Goal: Information Seeking & Learning: Learn about a topic

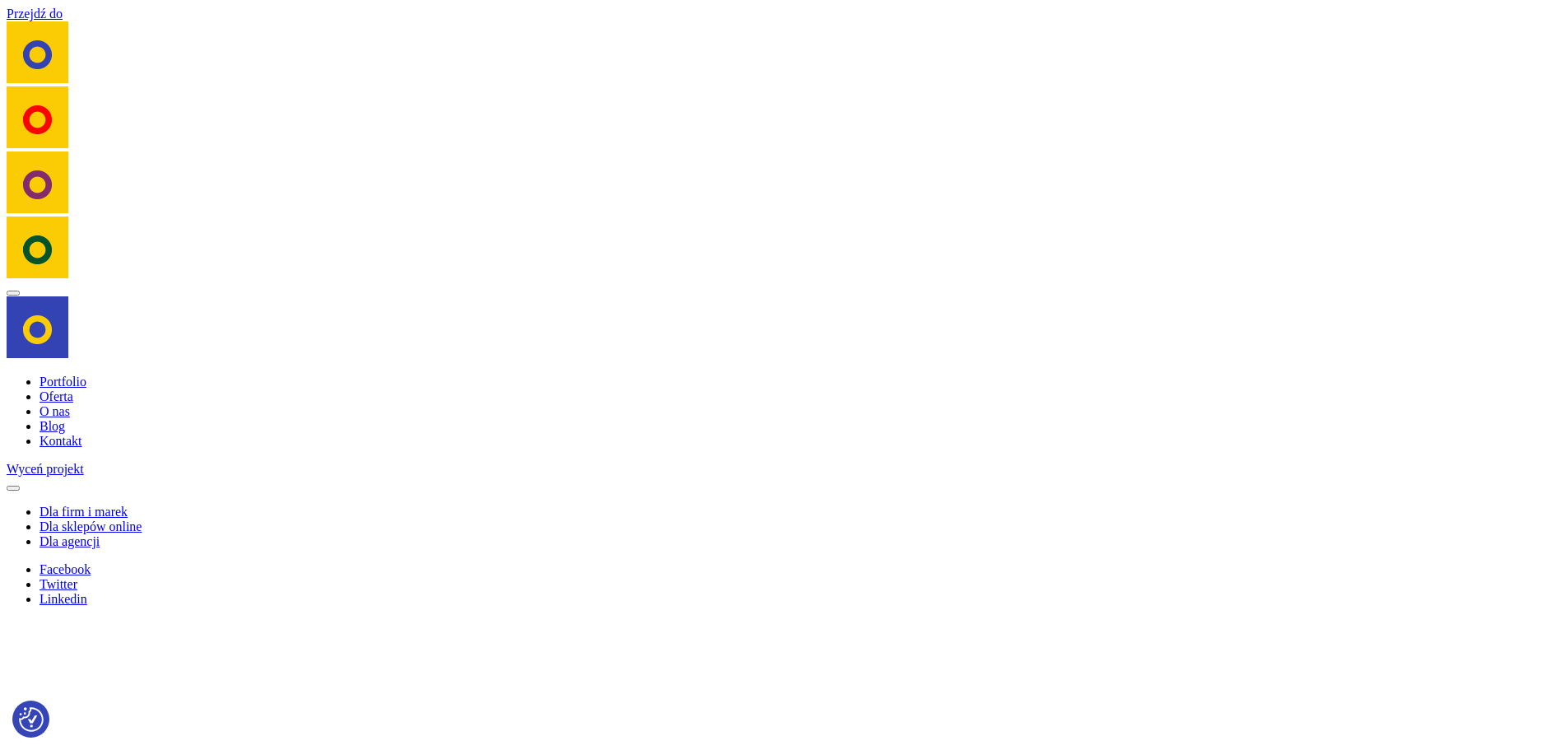
click at [64, 392] on link "Oferta" at bounding box center [56, 396] width 34 height 14
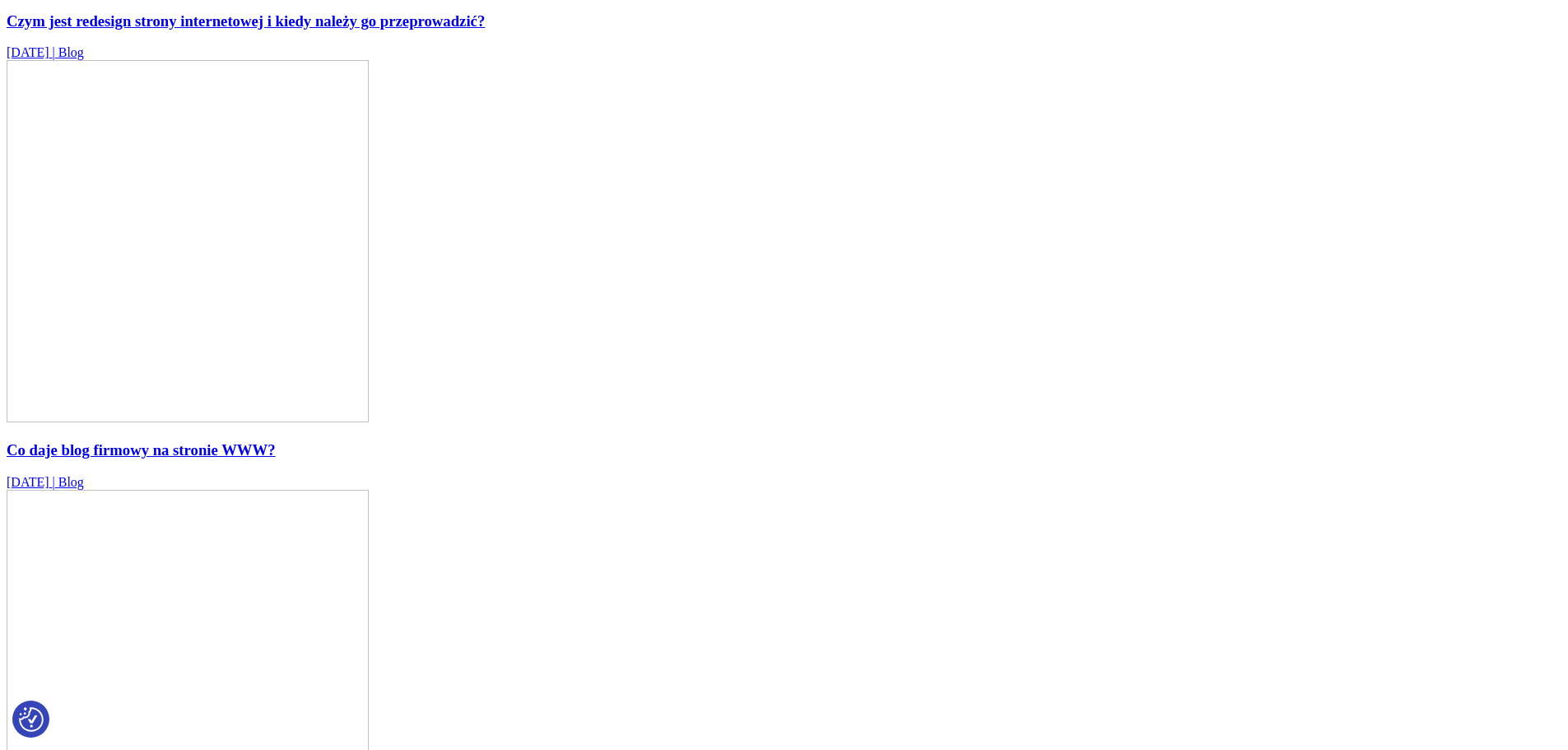
scroll to position [2591, 0]
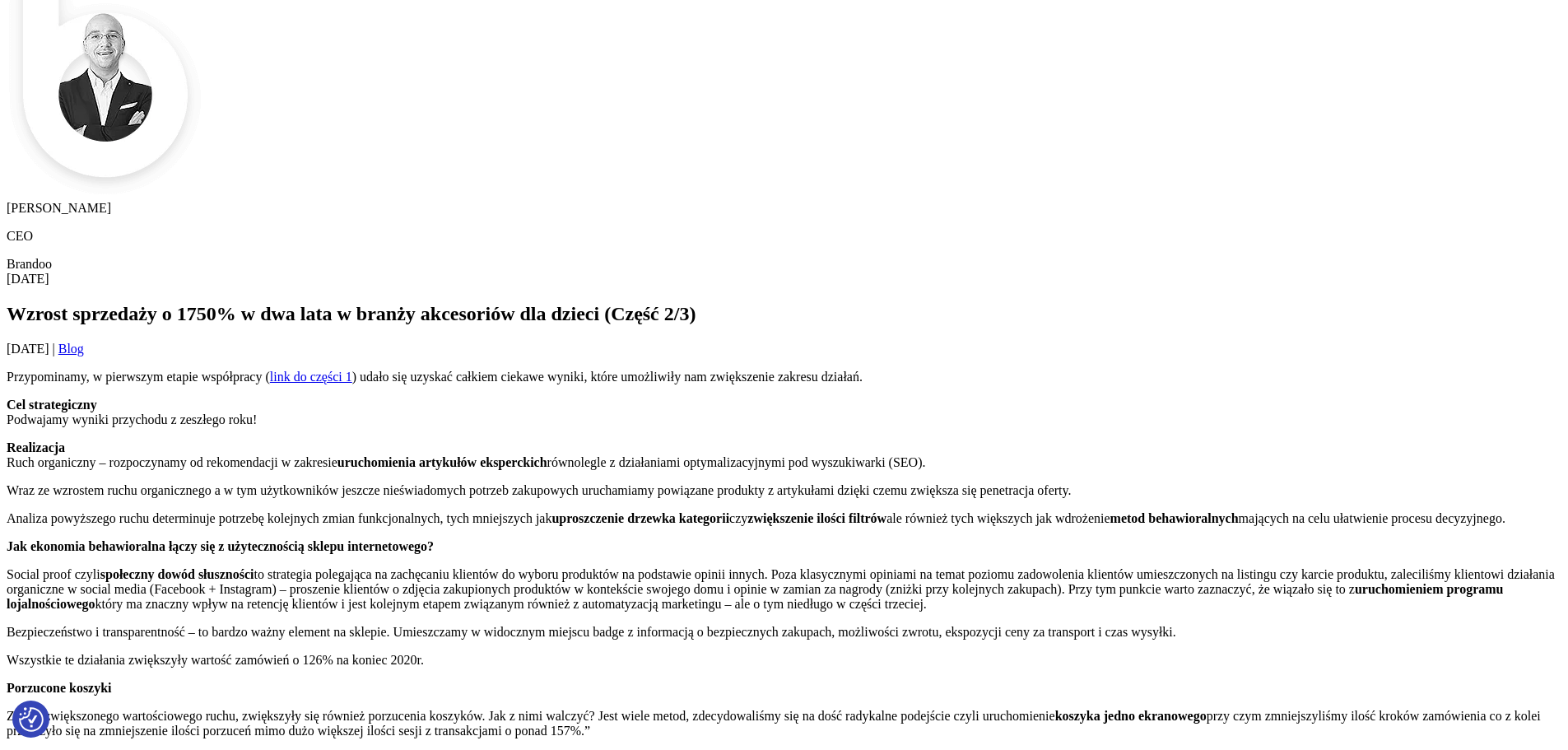
scroll to position [192, 0]
